Goal: Obtain resource: Obtain resource

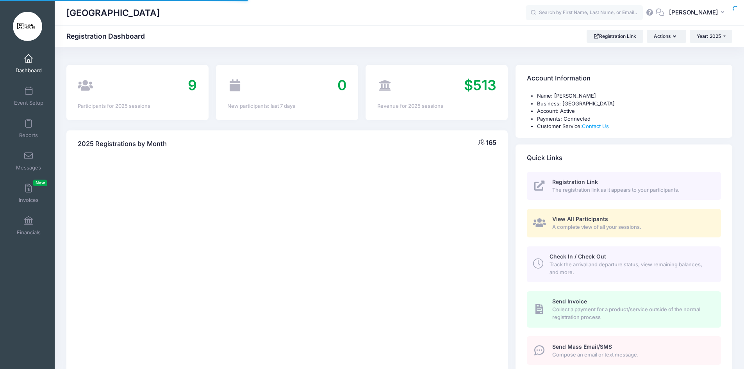
select select
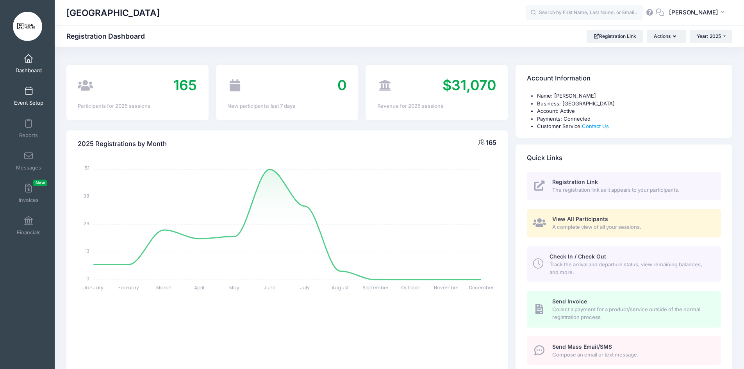
click at [32, 93] on link "Event Setup" at bounding box center [28, 95] width 37 height 27
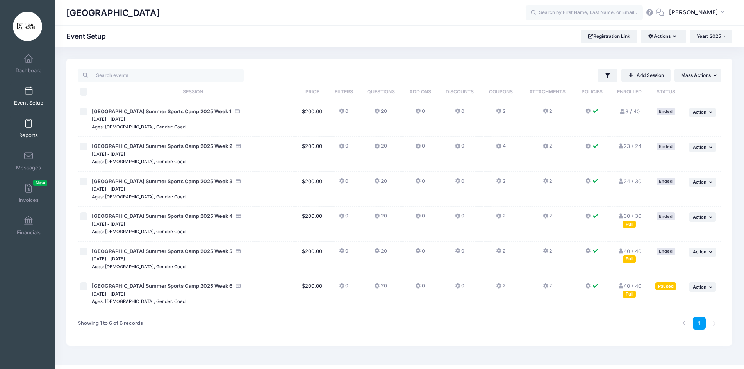
click at [31, 125] on link "Reports" at bounding box center [28, 128] width 37 height 27
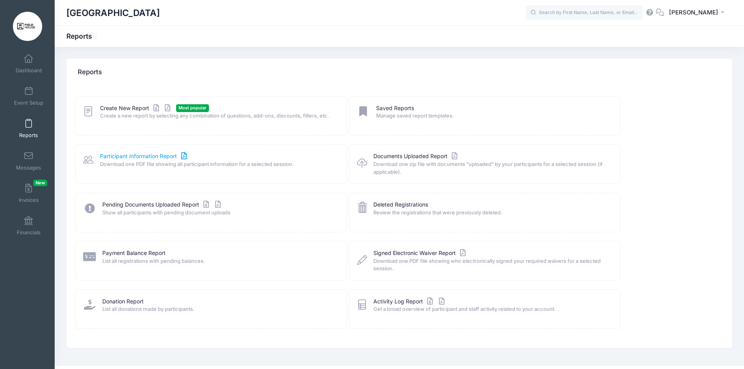
click at [161, 158] on link "Participant Information Report" at bounding box center [144, 156] width 89 height 8
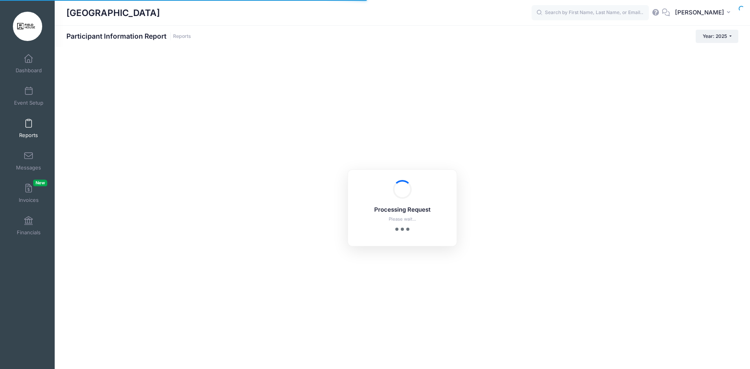
checkbox input "true"
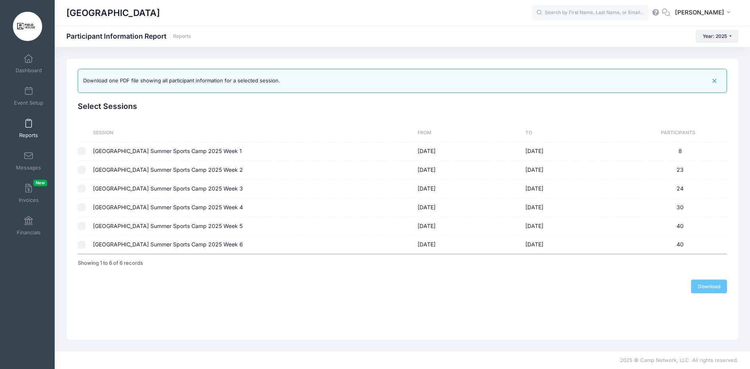
click at [81, 246] on input "checkbox" at bounding box center [82, 245] width 8 height 8
checkbox input "true"
click at [709, 284] on link "Download" at bounding box center [709, 286] width 36 height 13
click at [27, 118] on link "Reports" at bounding box center [28, 128] width 37 height 27
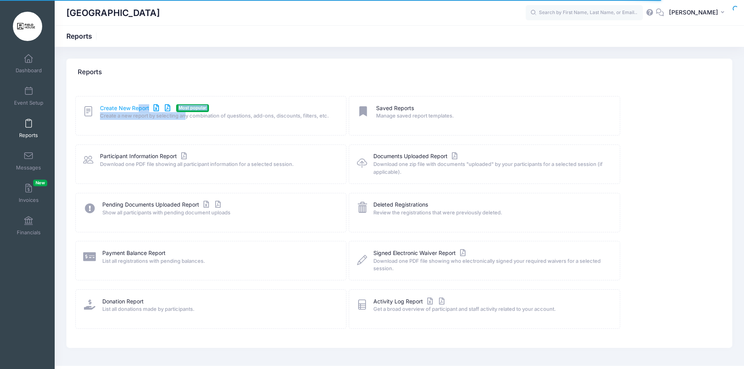
click at [139, 105] on div "Create New Report Most popular Create a new report by selecting any combination…" at bounding box center [210, 115] width 271 height 39
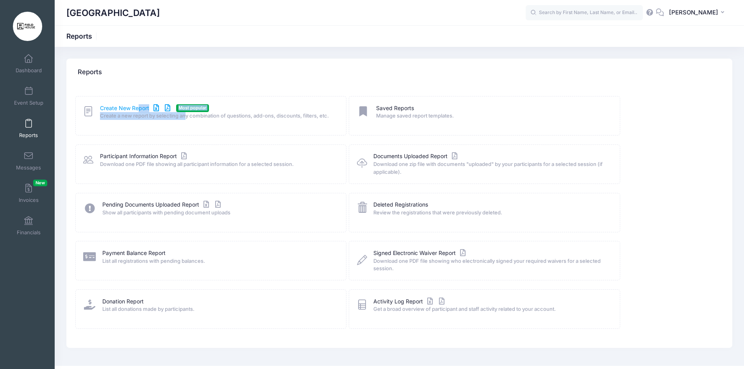
click at [139, 105] on link "Create New Report" at bounding box center [136, 108] width 73 height 8
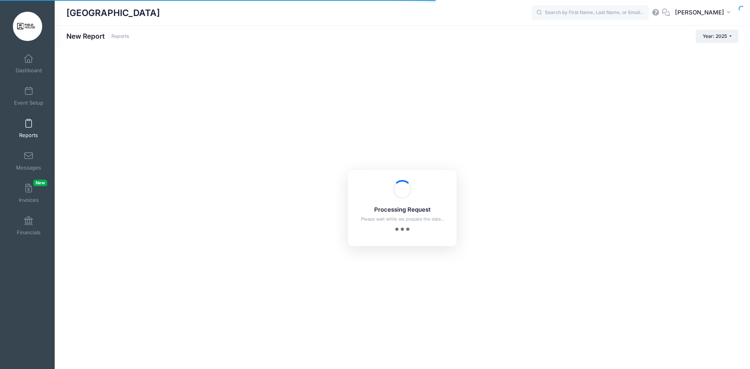
checkbox input "true"
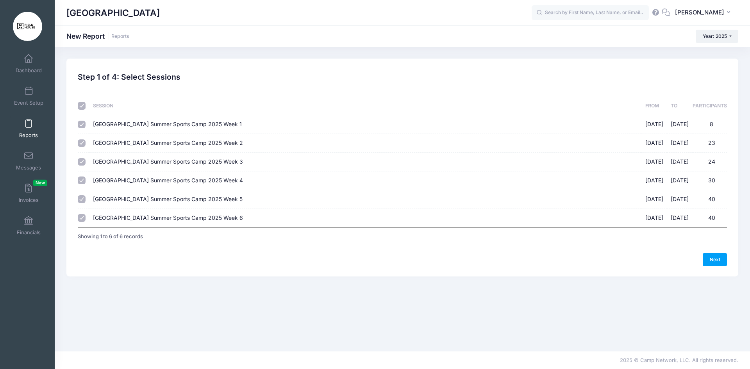
click at [83, 102] on input "checkbox" at bounding box center [82, 106] width 8 height 8
checkbox input "false"
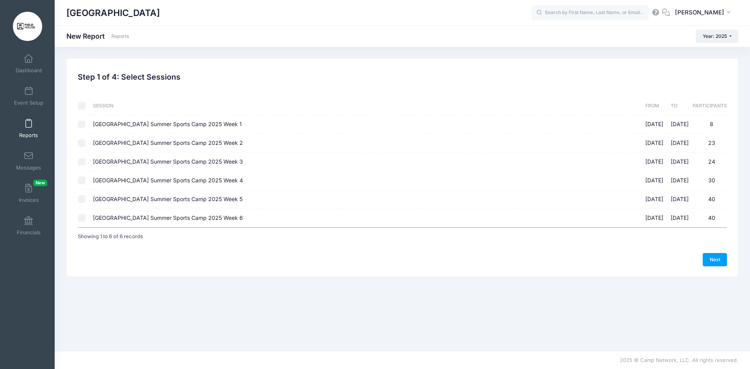
checkbox input "false"
click at [78, 217] on input "[GEOGRAPHIC_DATA] Summer Sports Camp 2025 Week 6 [DATE] - [DATE] 40" at bounding box center [82, 218] width 8 height 8
checkbox input "true"
click at [712, 255] on link "Next" at bounding box center [715, 259] width 24 height 13
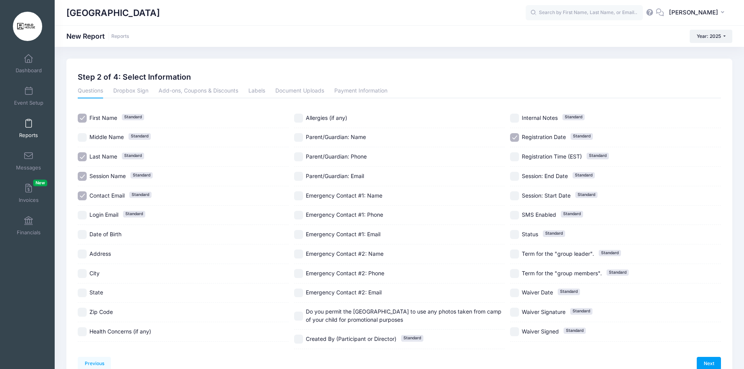
scroll to position [41, 0]
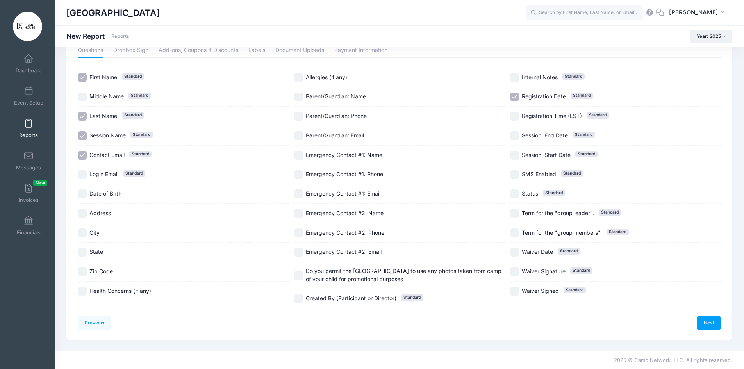
click at [133, 297] on div "Health Concerns (if any)" at bounding box center [183, 292] width 211 height 20
checkbox input "true"
click at [324, 71] on div "Allergies (if any)" at bounding box center [399, 78] width 211 height 20
checkbox input "true"
click at [346, 101] on span "Parent/Guardian: Name" at bounding box center [336, 97] width 60 height 8
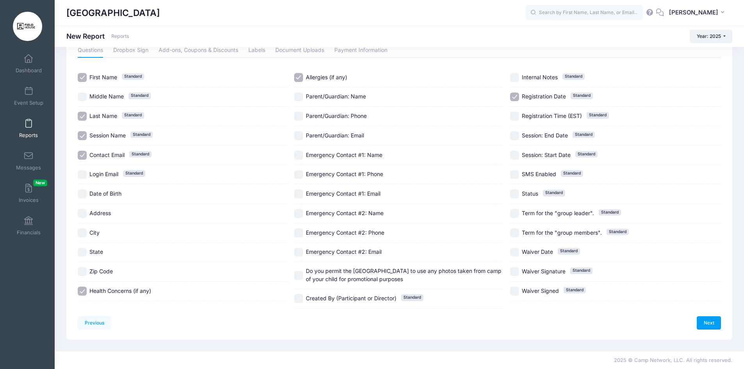
checkbox input "true"
click at [346, 109] on div "Parent/Guardian: Phone" at bounding box center [399, 117] width 211 height 20
checkbox input "true"
click at [350, 133] on span "Parent/Guardian: Email" at bounding box center [335, 135] width 58 height 7
checkbox input "true"
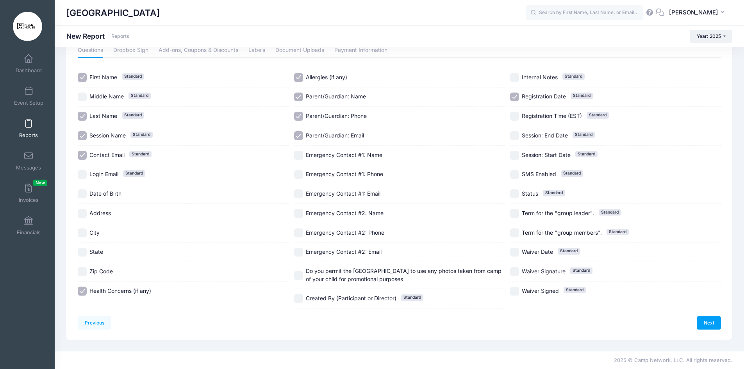
click at [355, 146] on div "Emergency Contact #1: Name" at bounding box center [399, 156] width 211 height 20
checkbox input "true"
click at [363, 171] on span "Emergency Contact #1: Phone" at bounding box center [344, 174] width 77 height 7
checkbox input "true"
click at [365, 195] on span "Emergency Contact #1: Email" at bounding box center [343, 193] width 75 height 7
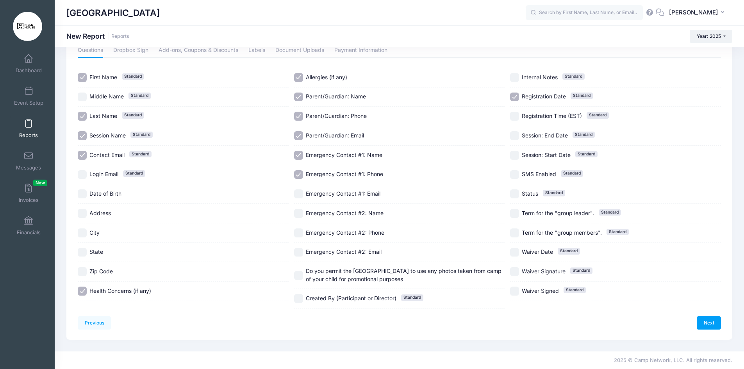
checkbox input "true"
click at [370, 221] on div "Emergency Contact #2: Name" at bounding box center [399, 214] width 211 height 20
checkbox input "true"
click at [370, 241] on div "Emergency Contact #2: Phone" at bounding box center [399, 233] width 211 height 20
checkbox input "true"
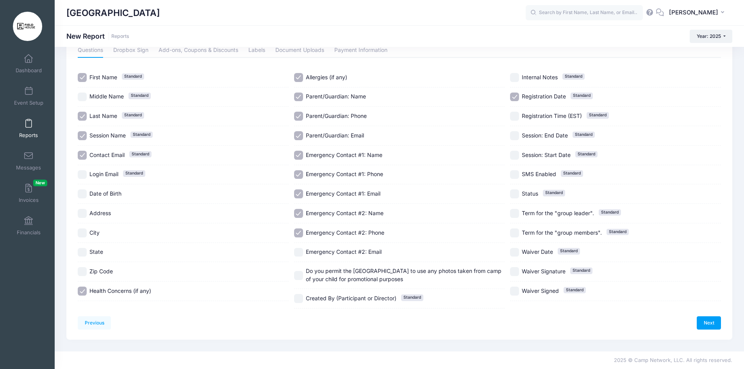
click at [369, 255] on span "Emergency Contact #2: Email" at bounding box center [344, 252] width 76 height 8
checkbox input "true"
click at [372, 270] on span "Do you permit the [GEOGRAPHIC_DATA] to use any photos taken from camp of your c…" at bounding box center [404, 275] width 196 height 15
checkbox input "true"
click at [550, 94] on span "Registration Date" at bounding box center [544, 96] width 44 height 7
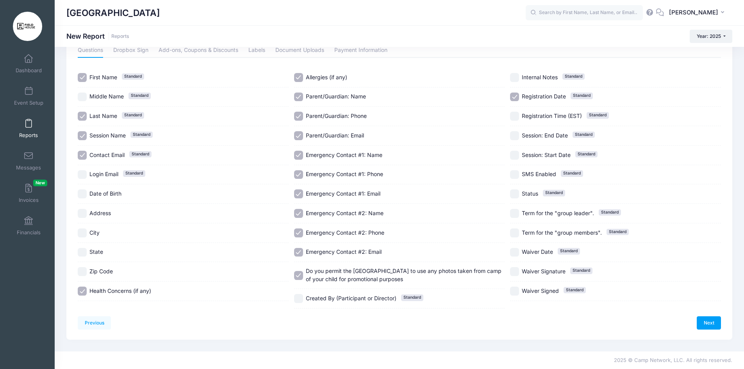
checkbox input "false"
click at [138, 136] on span "Standard" at bounding box center [141, 135] width 22 height 6
checkbox input "false"
click at [700, 326] on link "Next" at bounding box center [709, 322] width 24 height 13
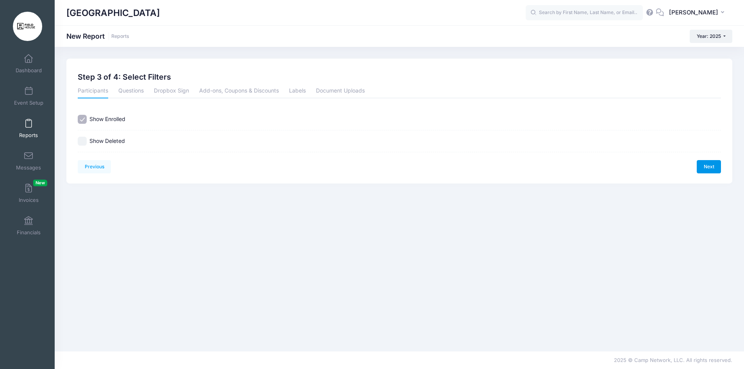
scroll to position [0, 0]
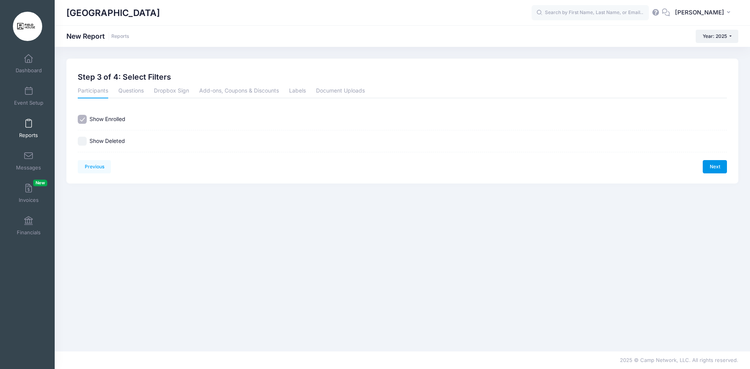
click at [721, 169] on link "Next" at bounding box center [715, 166] width 24 height 13
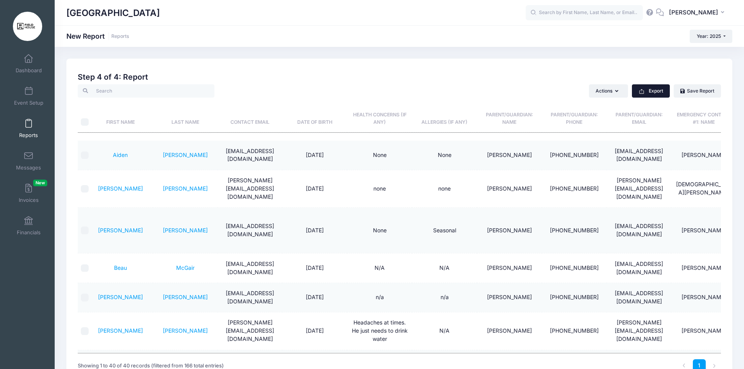
click at [643, 91] on icon "button" at bounding box center [641, 92] width 5 height 4
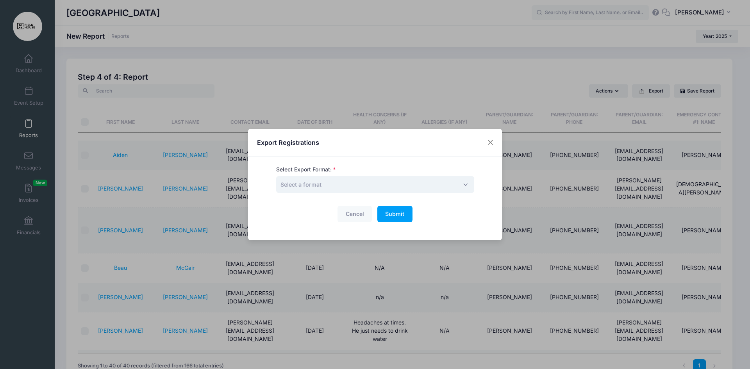
click at [365, 179] on span "Select a format" at bounding box center [375, 184] width 198 height 17
select select "csv"
click at [395, 210] on button "Submit Please wait..." at bounding box center [394, 214] width 35 height 17
